Goal: Task Accomplishment & Management: Manage account settings

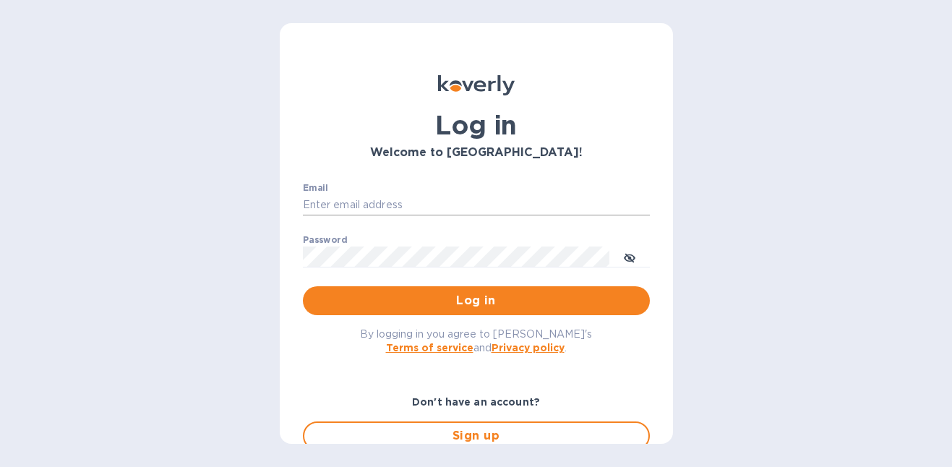
click at [416, 199] on input "Email" at bounding box center [476, 205] width 347 height 22
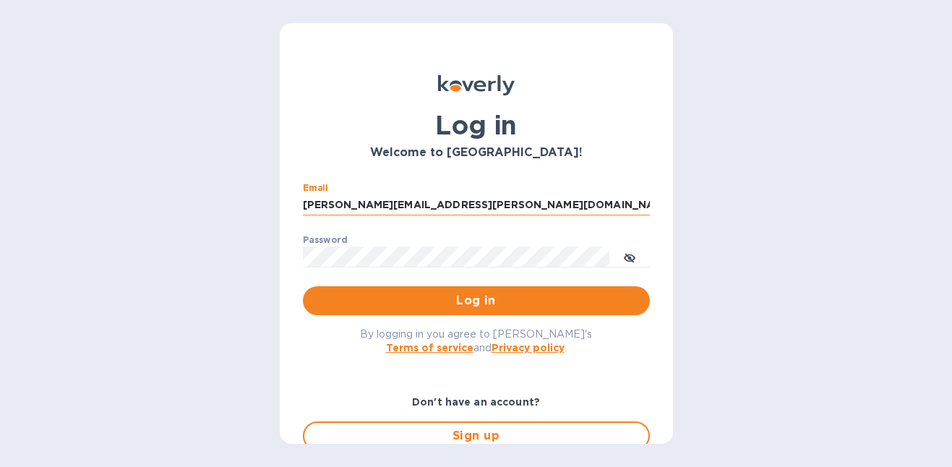
type input "gordon@little-peacock.com"
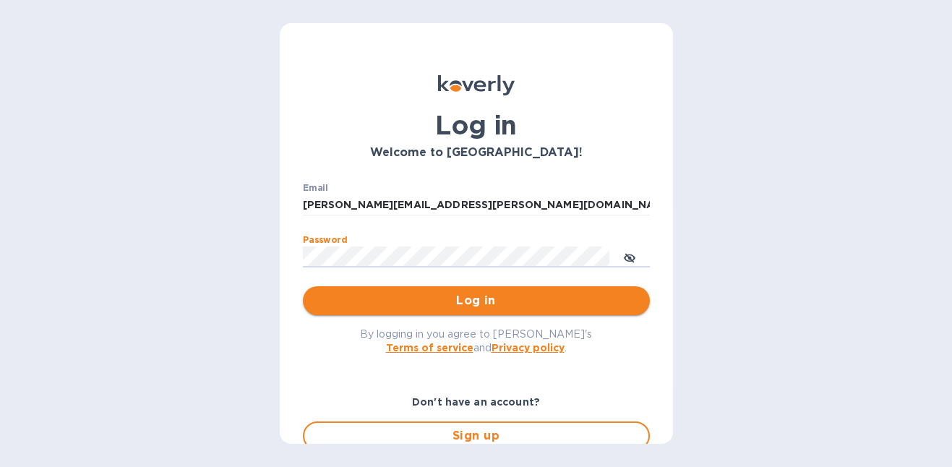
click at [448, 298] on span "Log in" at bounding box center [476, 300] width 324 height 17
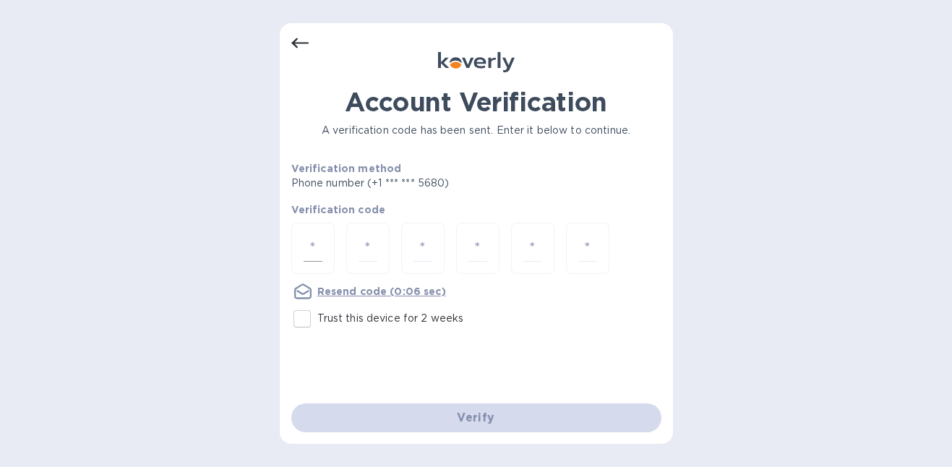
click at [329, 248] on div at bounding box center [312, 248] width 43 height 51
type input "9"
type input "1"
type input "5"
type input "0"
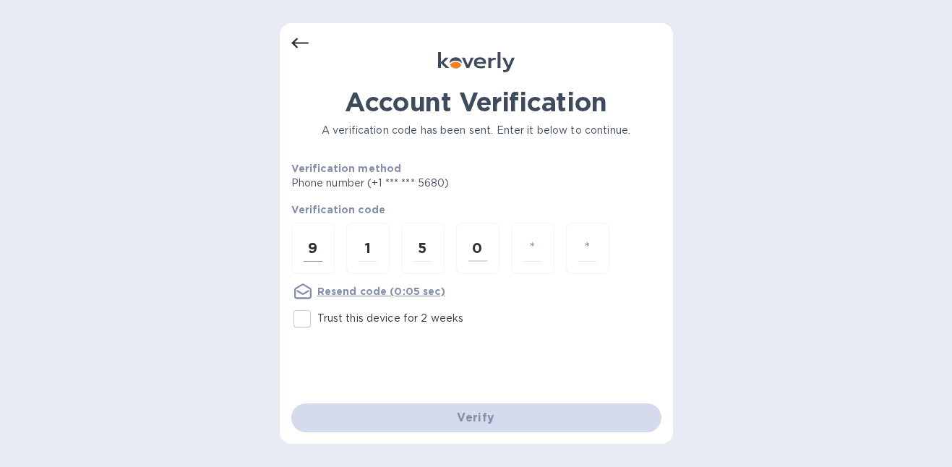
type input "0"
type input "3"
